Goal: Complete application form

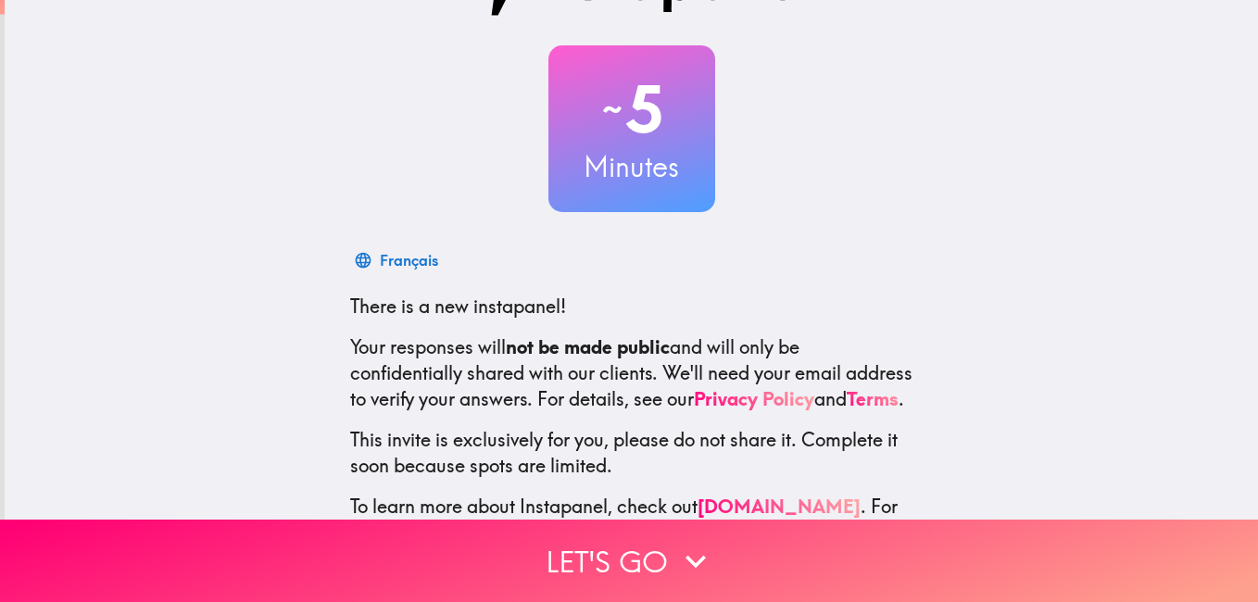
scroll to position [169, 0]
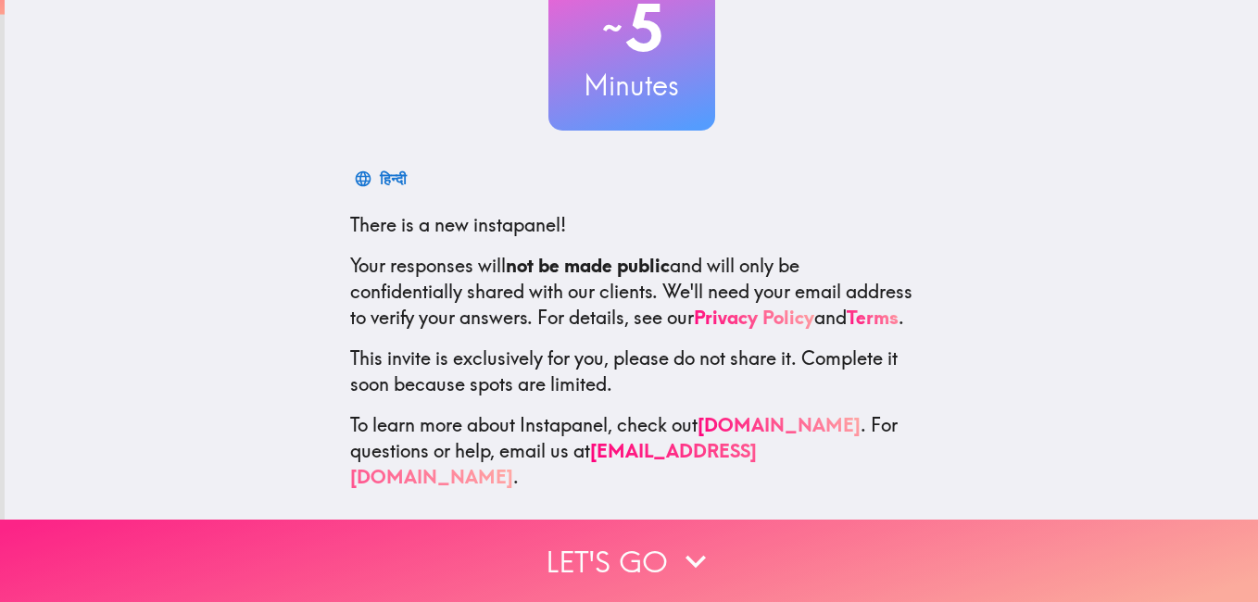
click at [656, 537] on button "Let's go" at bounding box center [629, 561] width 1258 height 82
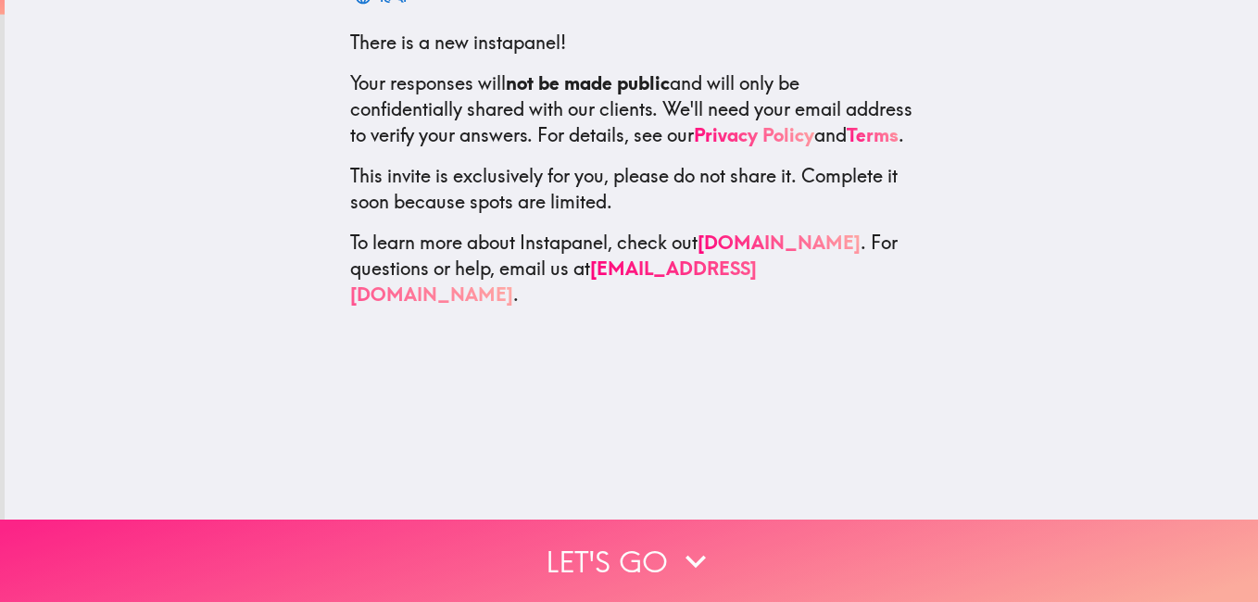
scroll to position [0, 0]
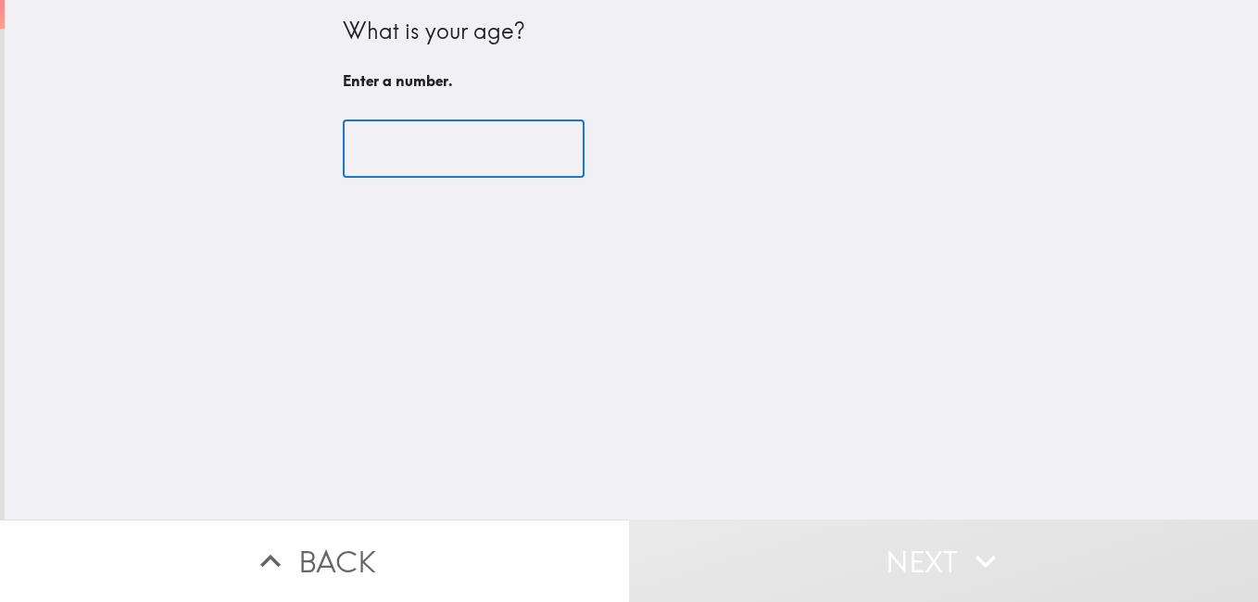
click at [456, 166] on input "number" at bounding box center [464, 148] width 242 height 57
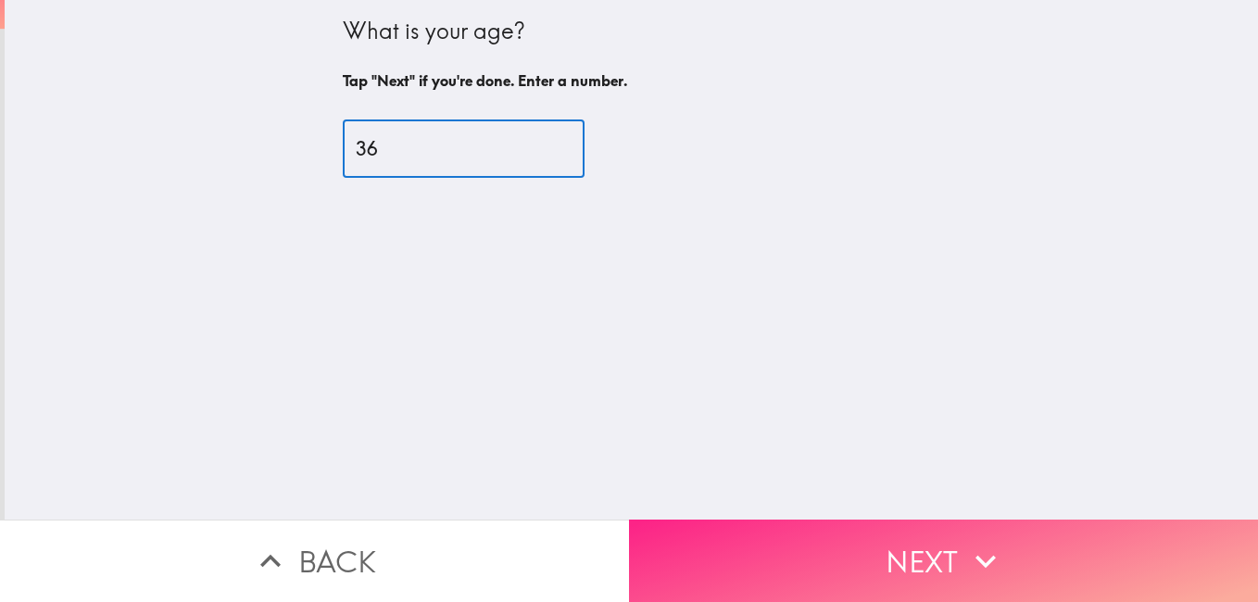
type input "36"
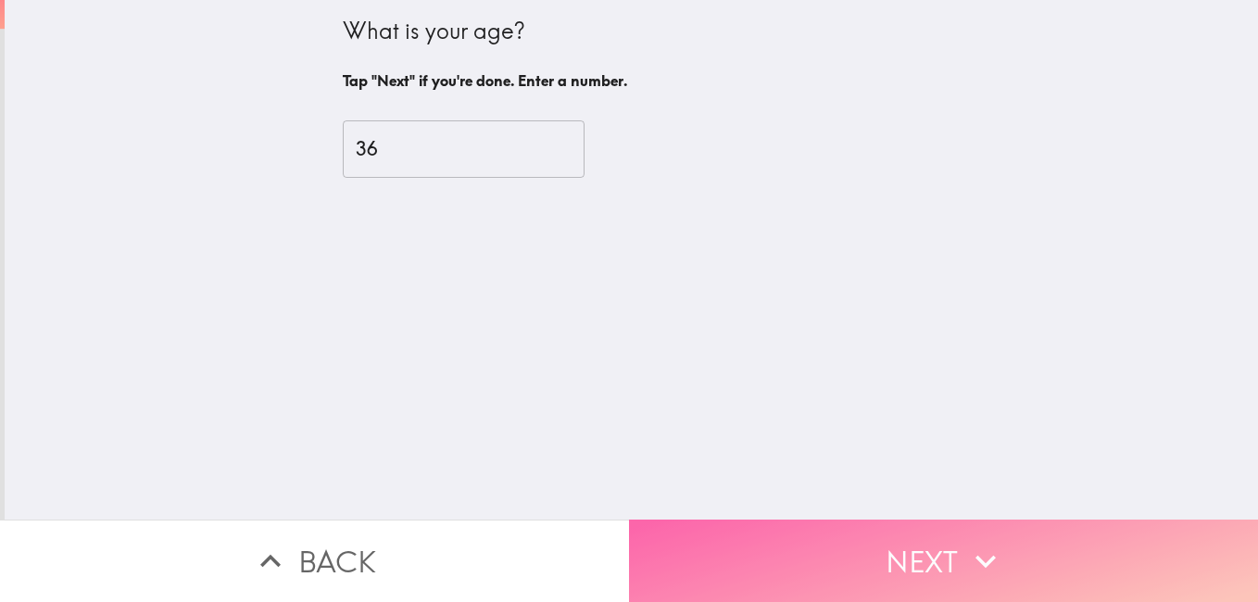
click at [921, 531] on button "Next" at bounding box center [943, 561] width 629 height 82
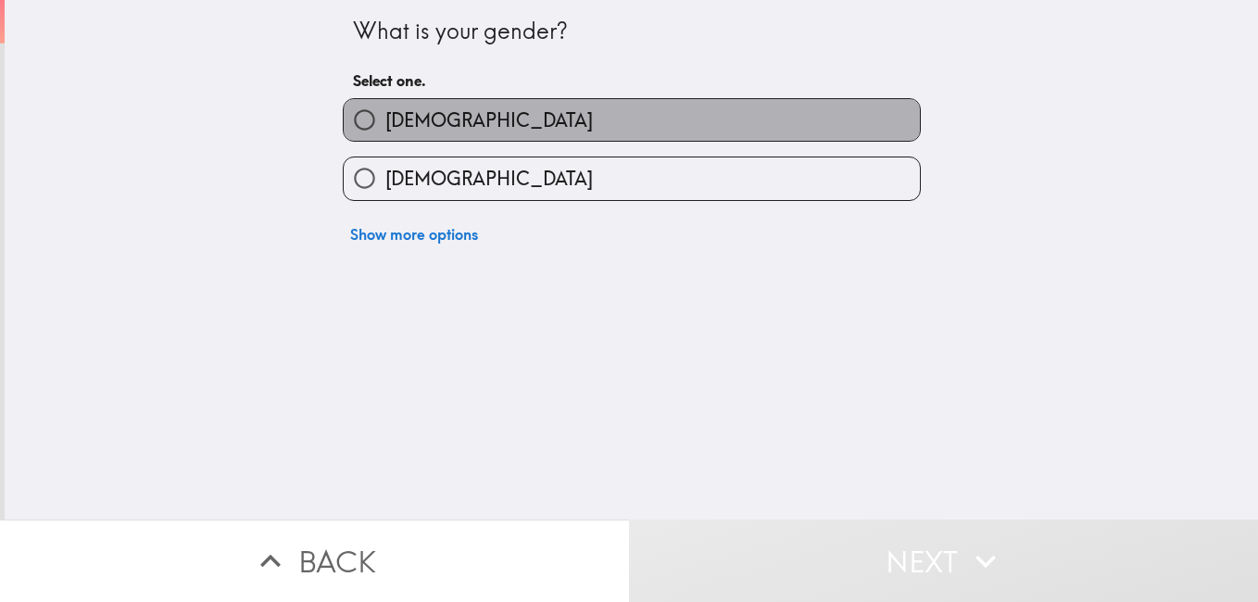
drag, startPoint x: 489, startPoint y: 135, endPoint x: 509, endPoint y: 139, distance: 19.8
click at [490, 135] on label "[DEMOGRAPHIC_DATA]" at bounding box center [632, 120] width 576 height 42
click at [386, 135] on input "[DEMOGRAPHIC_DATA]" at bounding box center [365, 120] width 42 height 42
radio input "true"
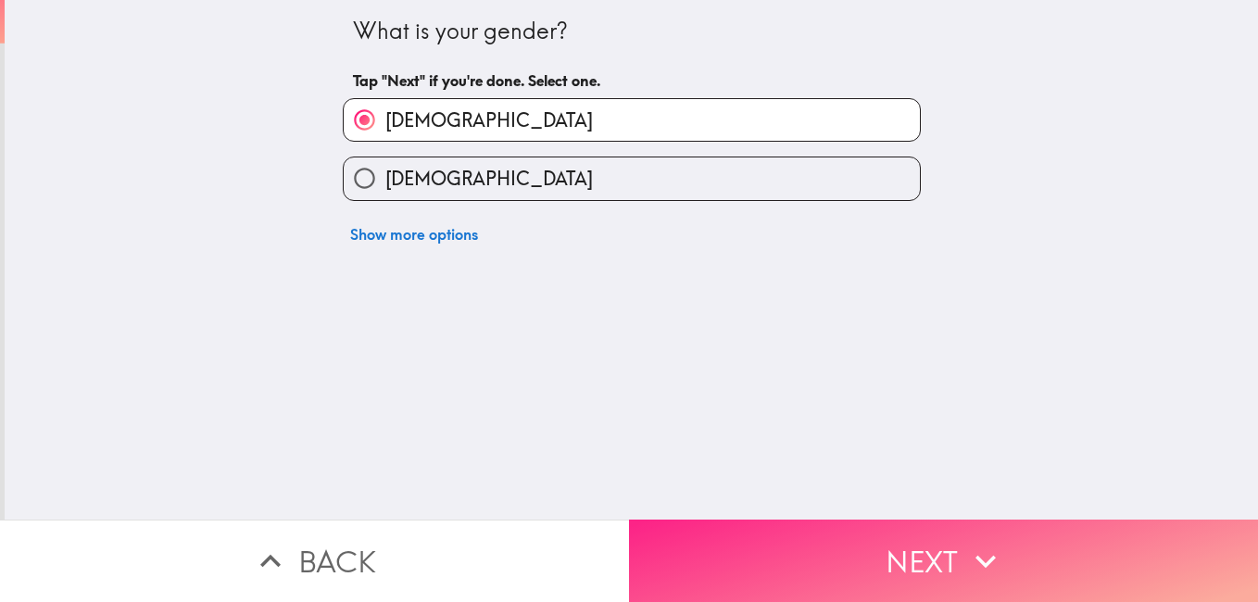
click at [953, 537] on button "Next" at bounding box center [943, 561] width 629 height 82
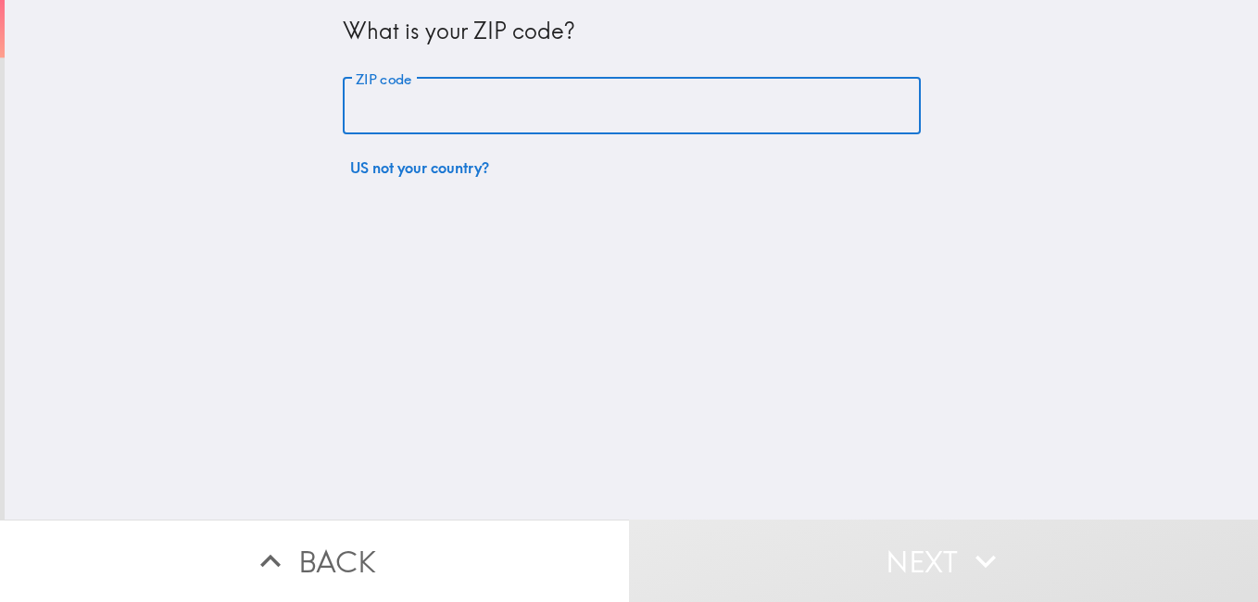
click at [492, 93] on input "ZIP code" at bounding box center [632, 106] width 578 height 57
type input "91730"
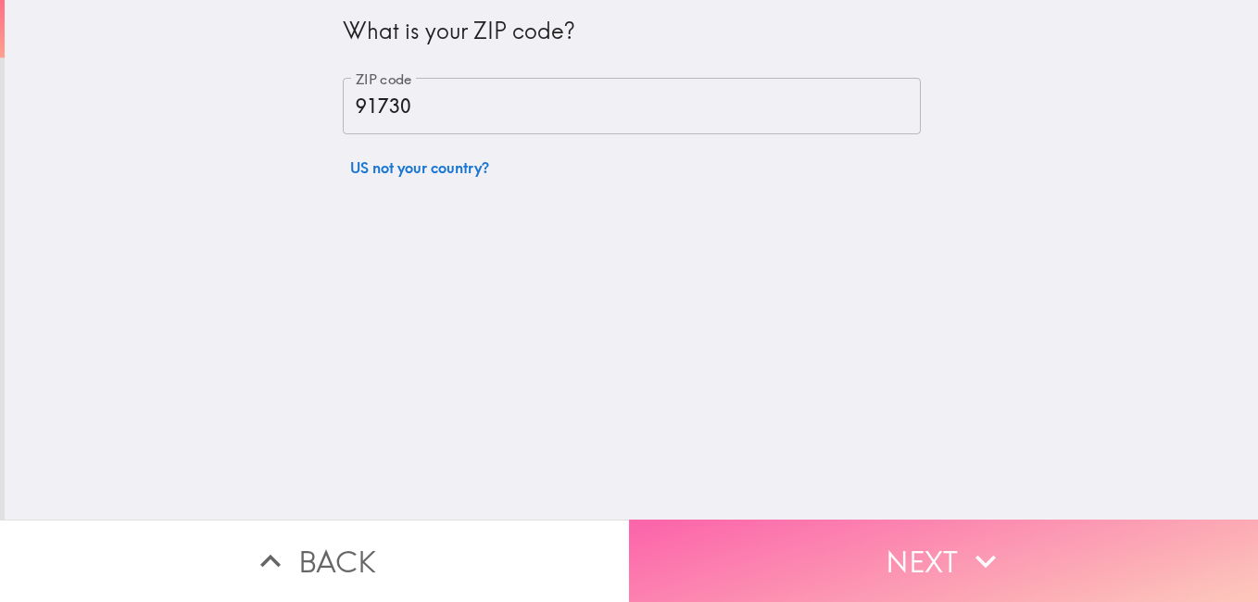
click at [898, 552] on button "Next" at bounding box center [943, 561] width 629 height 82
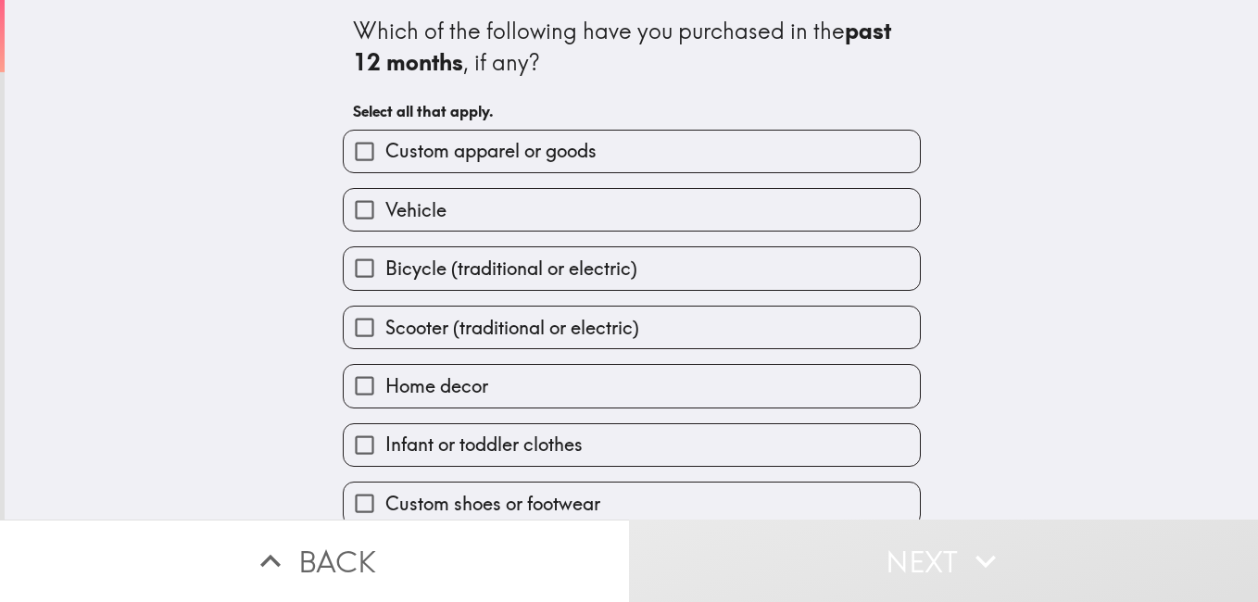
click at [348, 211] on input "Vehicle" at bounding box center [365, 210] width 42 height 42
checkbox input "true"
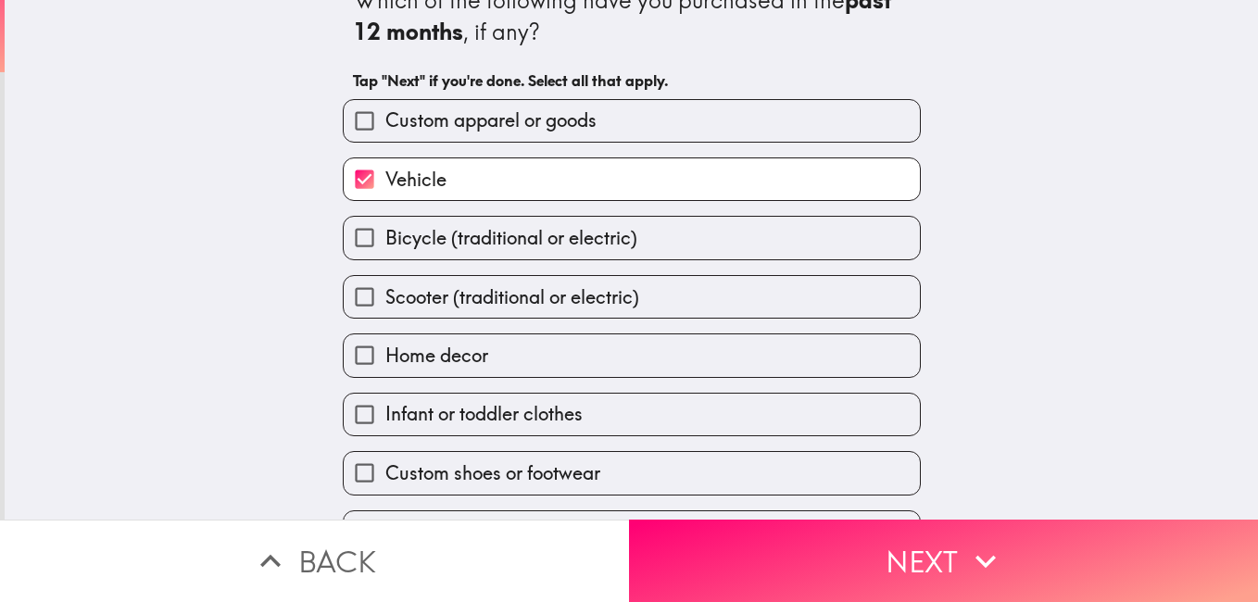
scroll to position [79, 0]
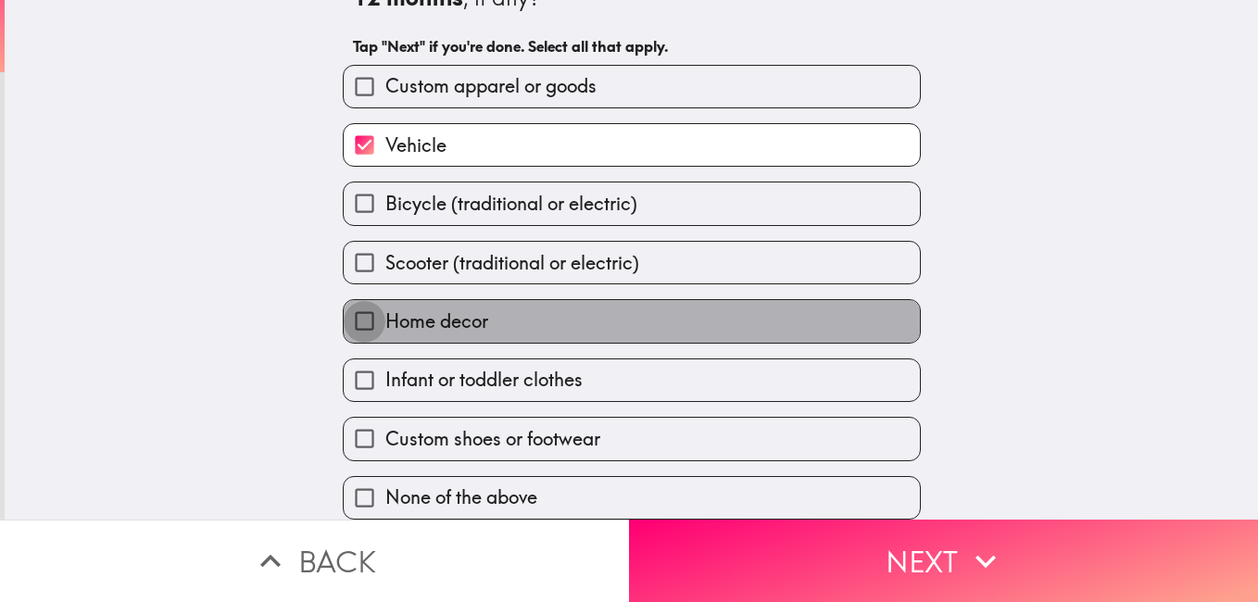
click at [360, 300] on input "Home decor" at bounding box center [365, 321] width 42 height 42
checkbox input "true"
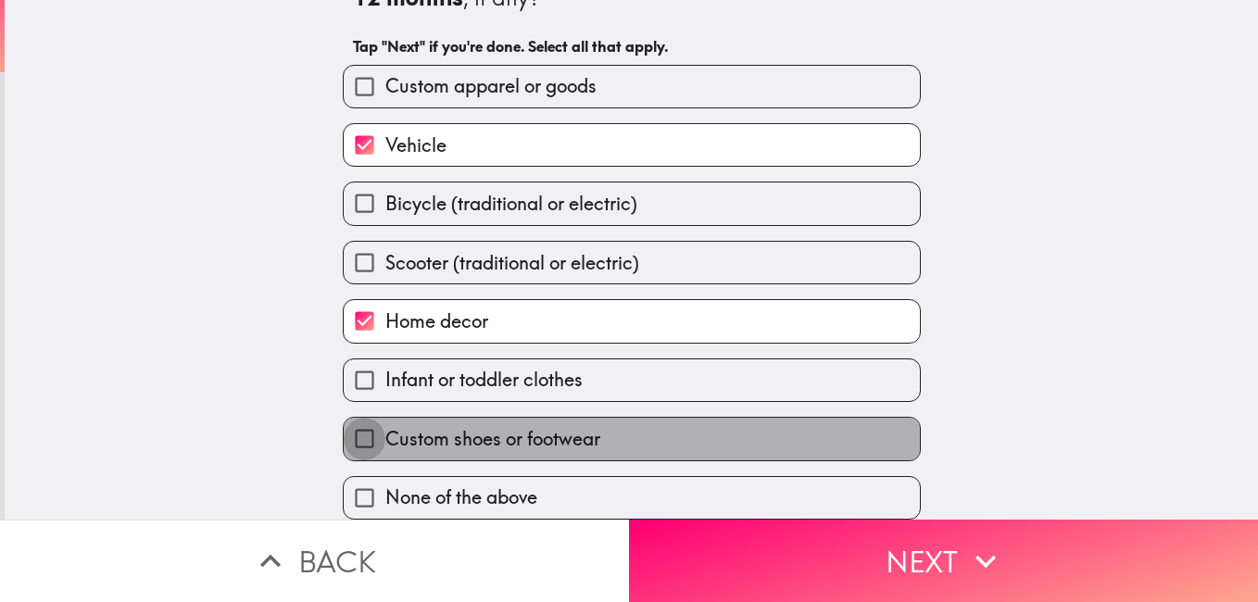
drag, startPoint x: 355, startPoint y: 427, endPoint x: 382, endPoint y: 426, distance: 26.9
click at [358, 427] on input "Custom shoes or footwear" at bounding box center [365, 439] width 42 height 42
checkbox input "true"
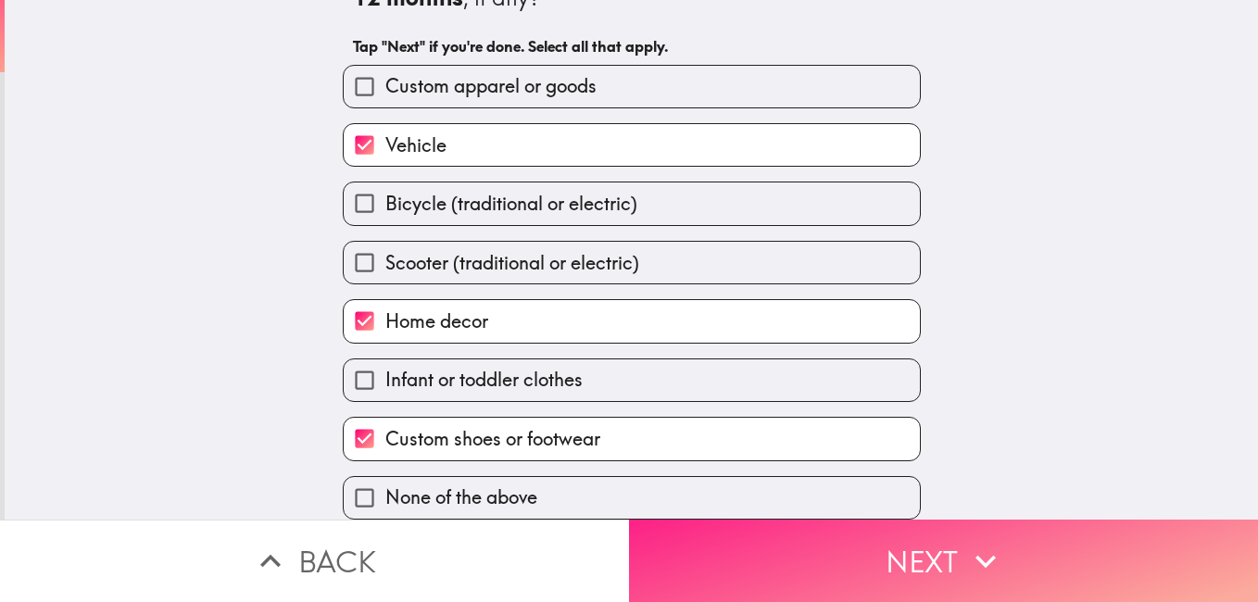
click at [969, 541] on icon "button" at bounding box center [986, 561] width 41 height 41
